Goal: Leave review/rating: Share an evaluation or opinion about a product, service, or content

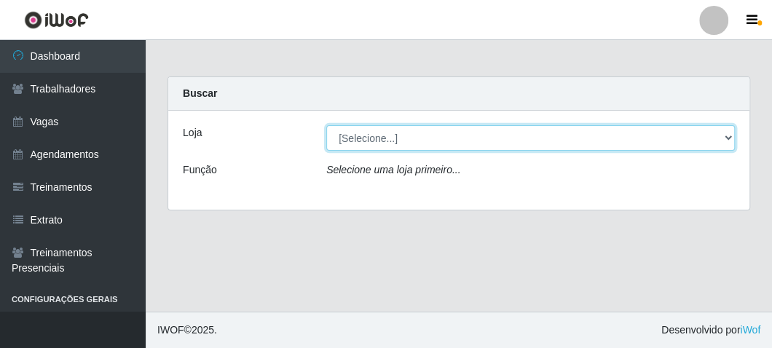
click at [387, 138] on select "[Selecione...] FrigoMaster" at bounding box center [530, 137] width 408 height 25
select select "392"
click at [326, 125] on select "[Selecione...] FrigoMaster" at bounding box center [530, 137] width 408 height 25
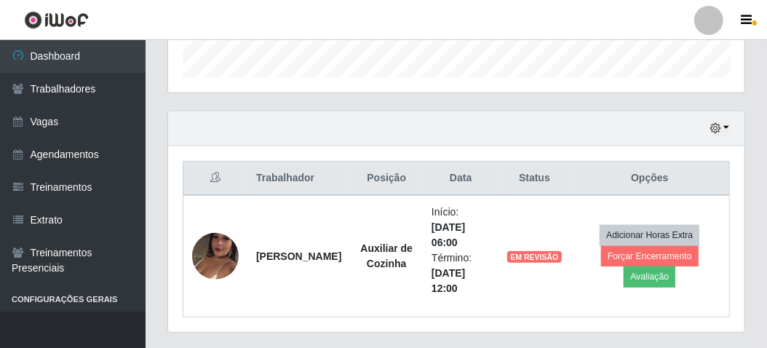
scroll to position [478, 0]
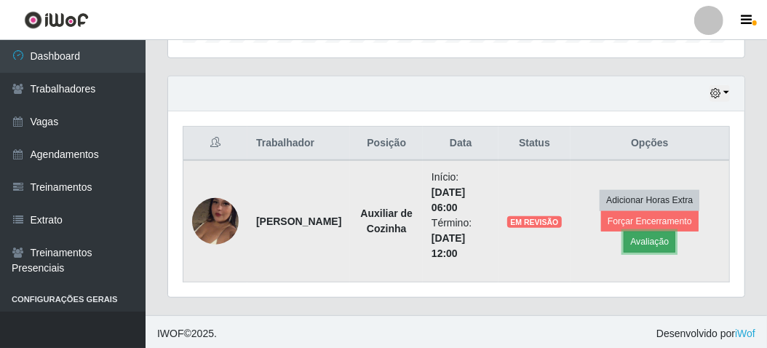
click at [635, 244] on button "Avaliação" at bounding box center [650, 241] width 52 height 20
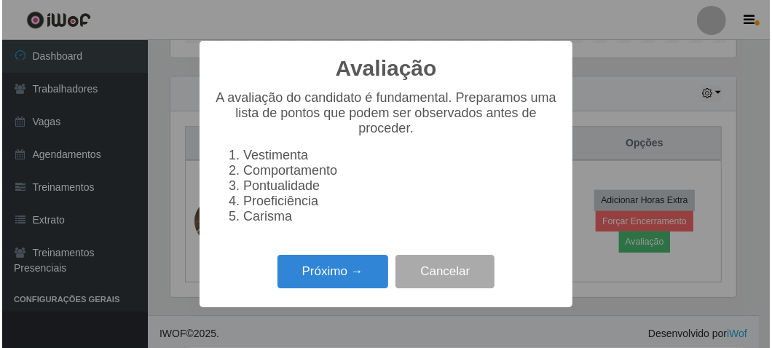
scroll to position [301, 570]
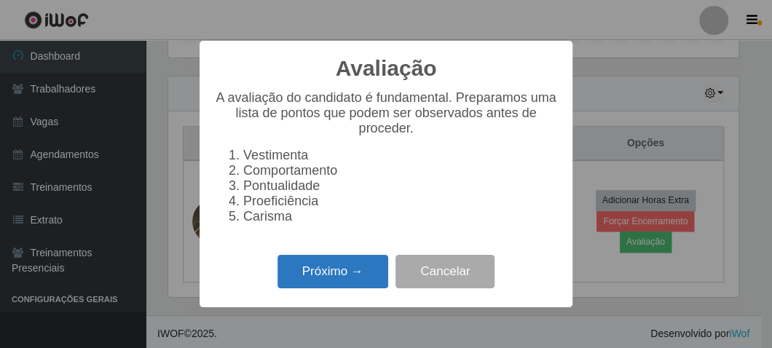
click at [328, 278] on button "Próximo →" at bounding box center [332, 272] width 111 height 34
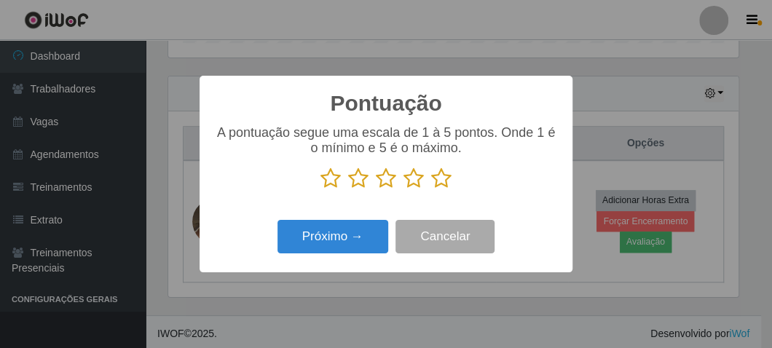
scroll to position [727640, 727372]
click at [443, 180] on icon at bounding box center [441, 178] width 20 height 22
click at [431, 189] on input "radio" at bounding box center [431, 189] width 0 height 0
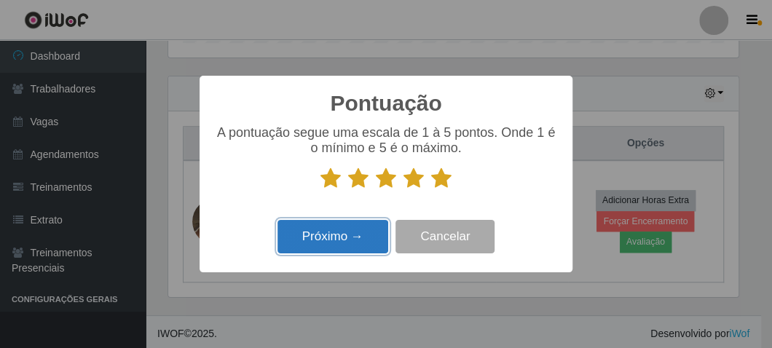
click at [349, 240] on button "Próximo →" at bounding box center [332, 237] width 111 height 34
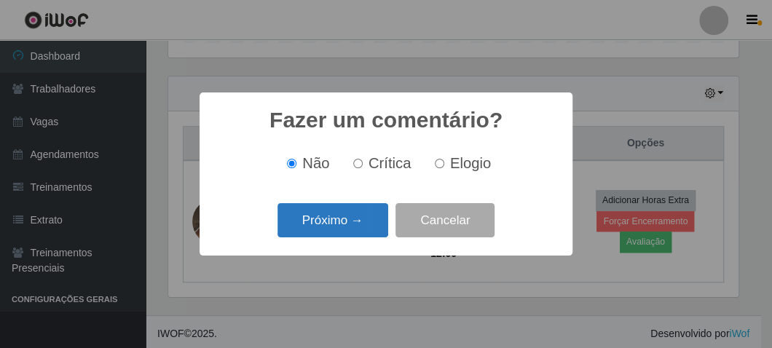
click at [351, 213] on button "Próximo →" at bounding box center [332, 220] width 111 height 34
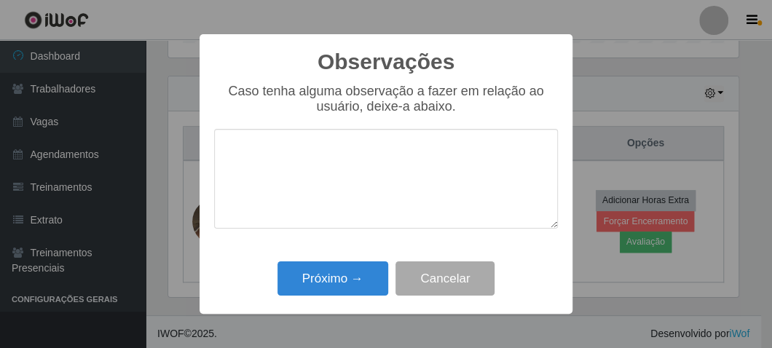
type textarea "E"
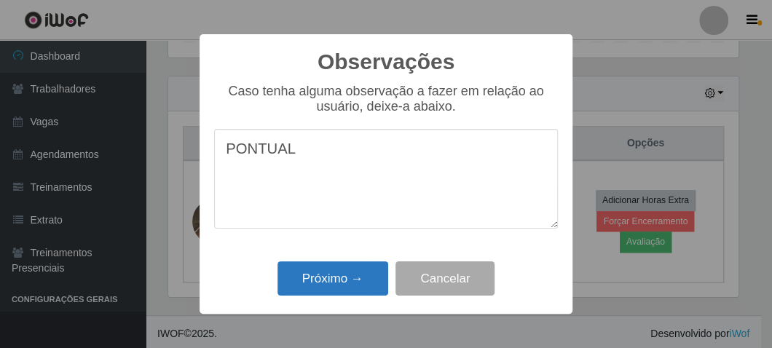
type textarea "PONTUAL"
click at [347, 283] on button "Próximo →" at bounding box center [332, 278] width 111 height 34
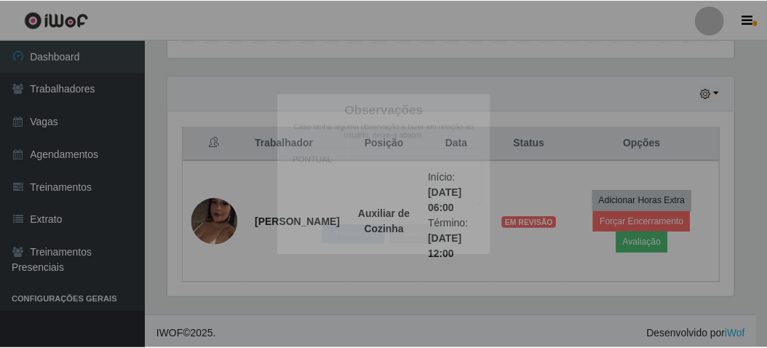
scroll to position [301, 577]
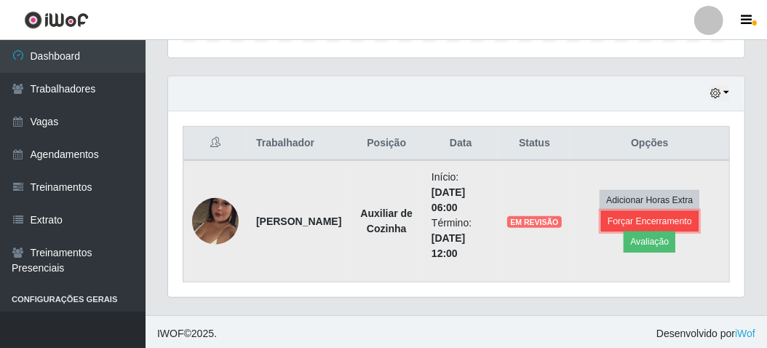
click at [609, 223] on button "Forçar Encerramento" at bounding box center [650, 221] width 98 height 20
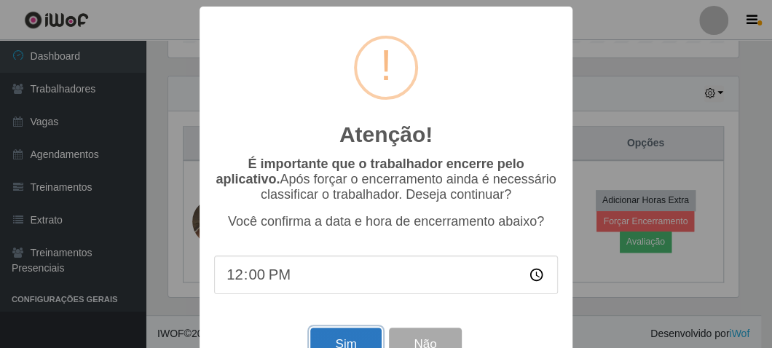
click at [324, 338] on button "Sim" at bounding box center [345, 345] width 71 height 34
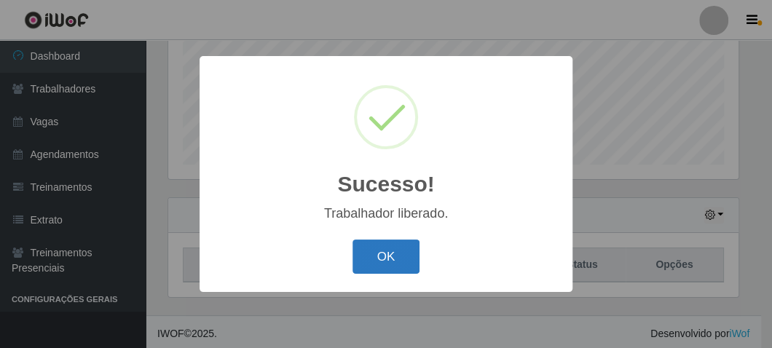
click at [379, 249] on button "OK" at bounding box center [386, 256] width 68 height 34
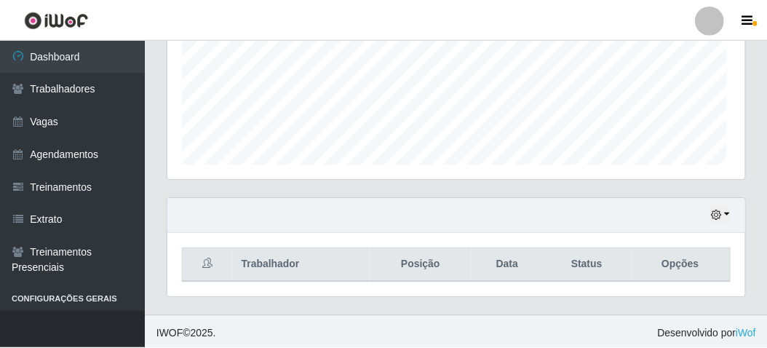
scroll to position [301, 577]
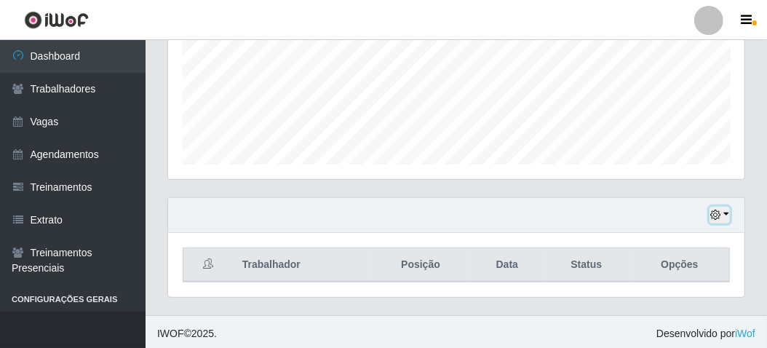
click at [723, 207] on button "button" at bounding box center [720, 215] width 20 height 17
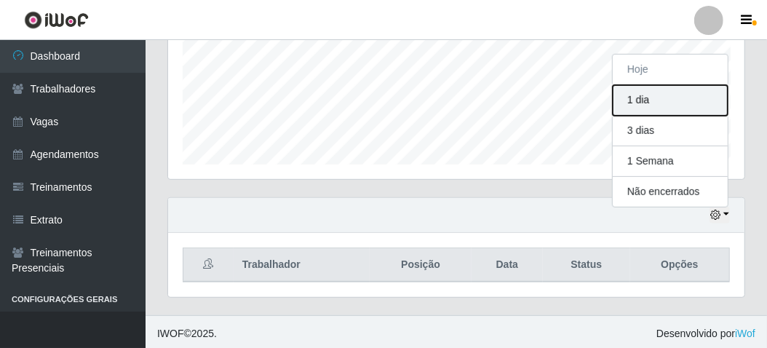
click at [642, 100] on button "1 dia" at bounding box center [670, 100] width 115 height 31
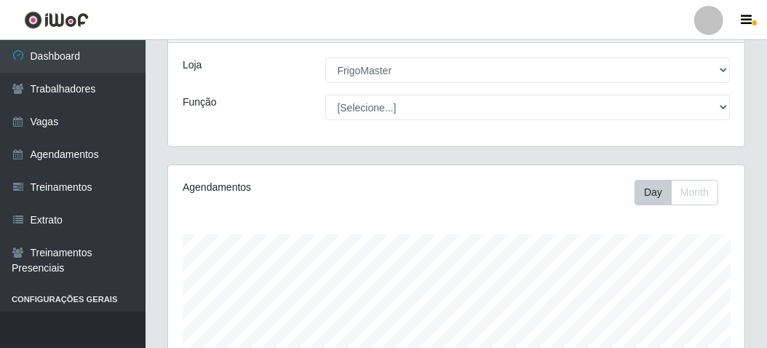
scroll to position [0, 0]
